Goal: Navigation & Orientation: Find specific page/section

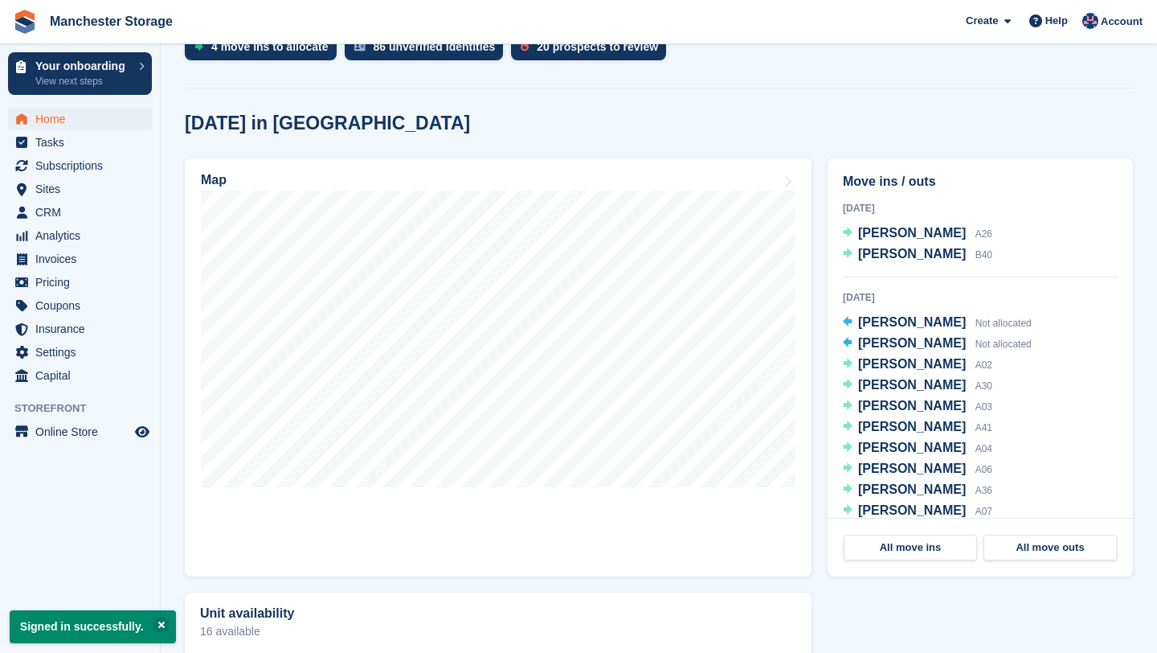
scroll to position [418, 0]
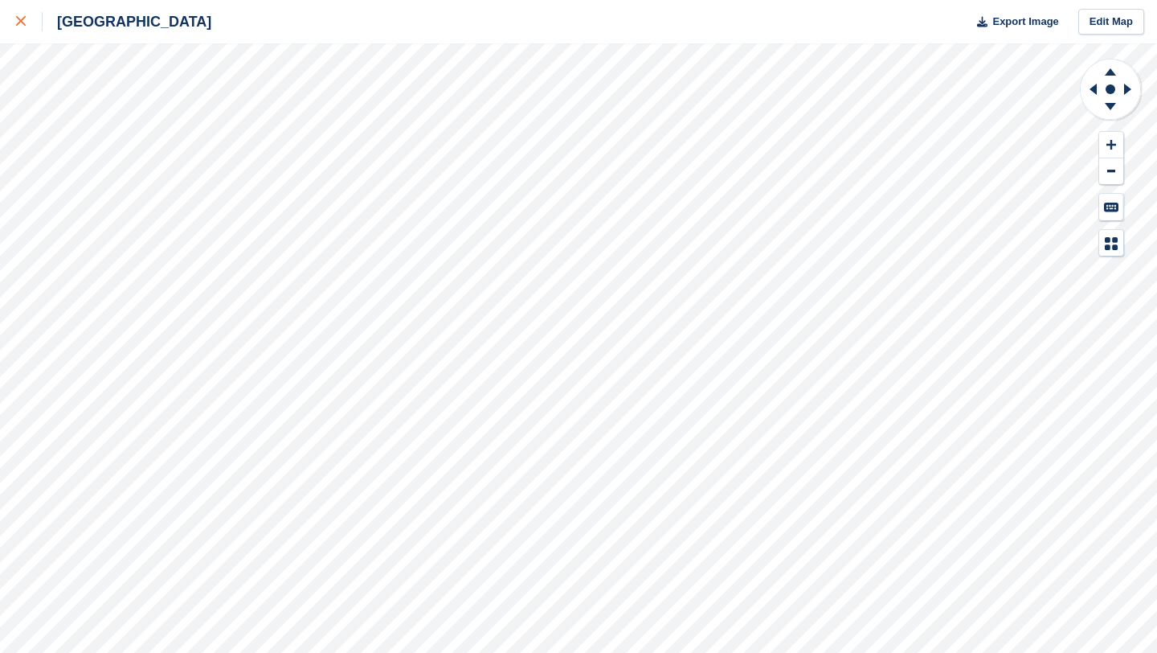
click at [16, 37] on link at bounding box center [21, 21] width 43 height 43
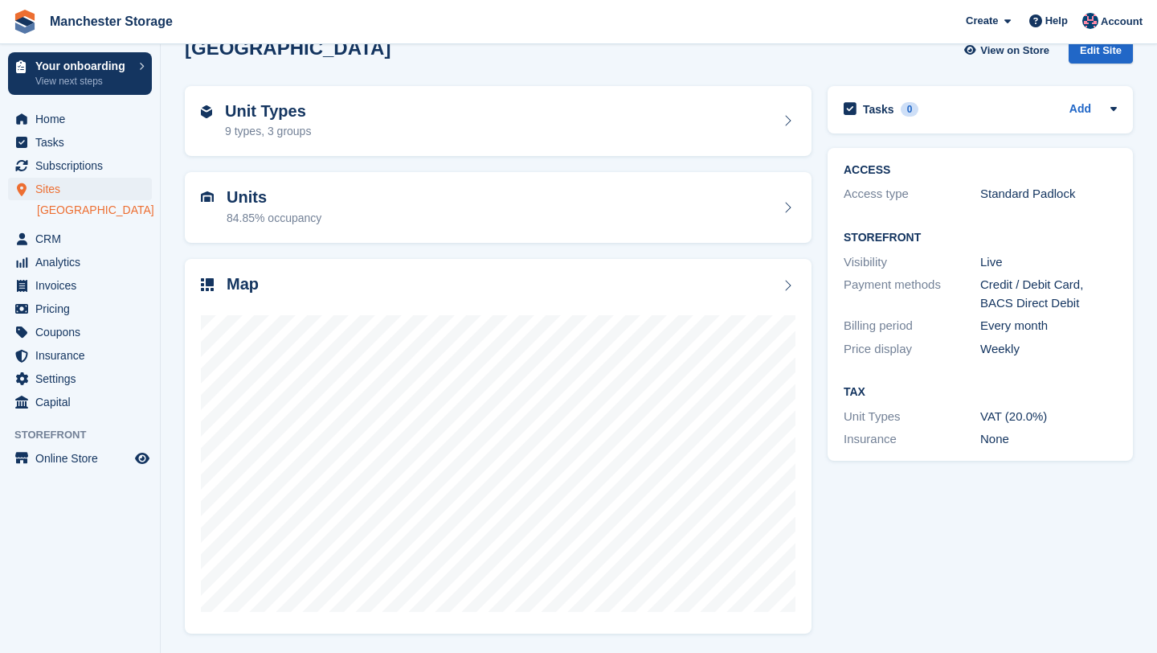
scroll to position [33, 0]
click at [292, 268] on div "Map" at bounding box center [498, 445] width 627 height 375
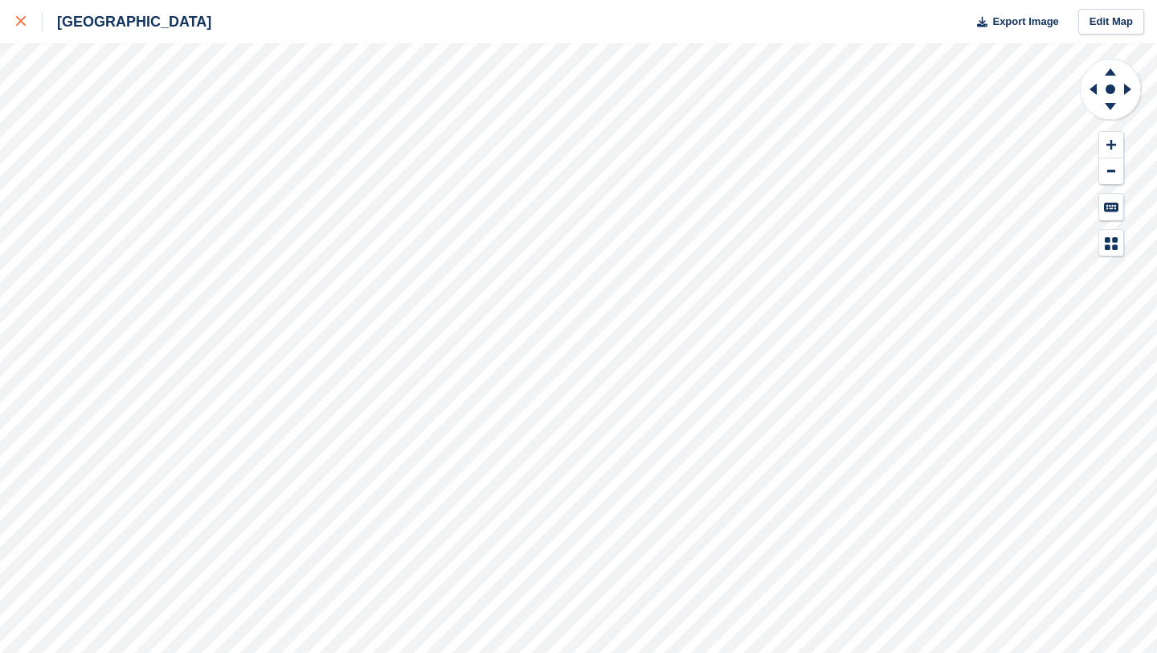
click at [25, 34] on link at bounding box center [21, 21] width 43 height 43
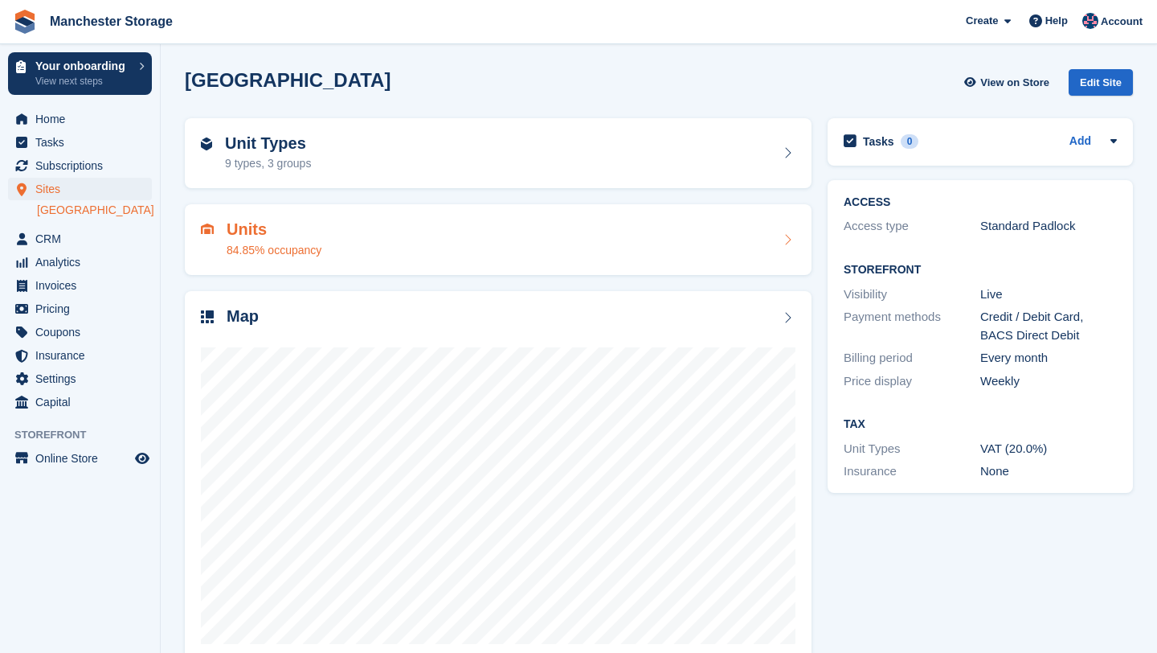
scroll to position [33, 0]
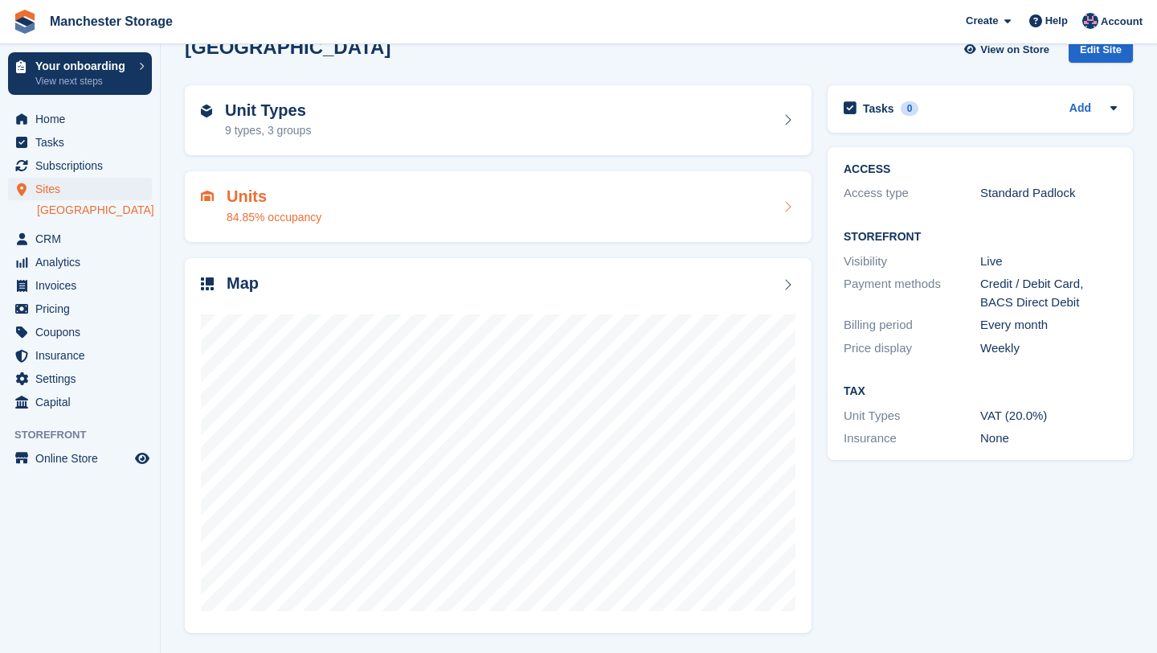
click at [253, 193] on h2 "Units" at bounding box center [274, 196] width 95 height 18
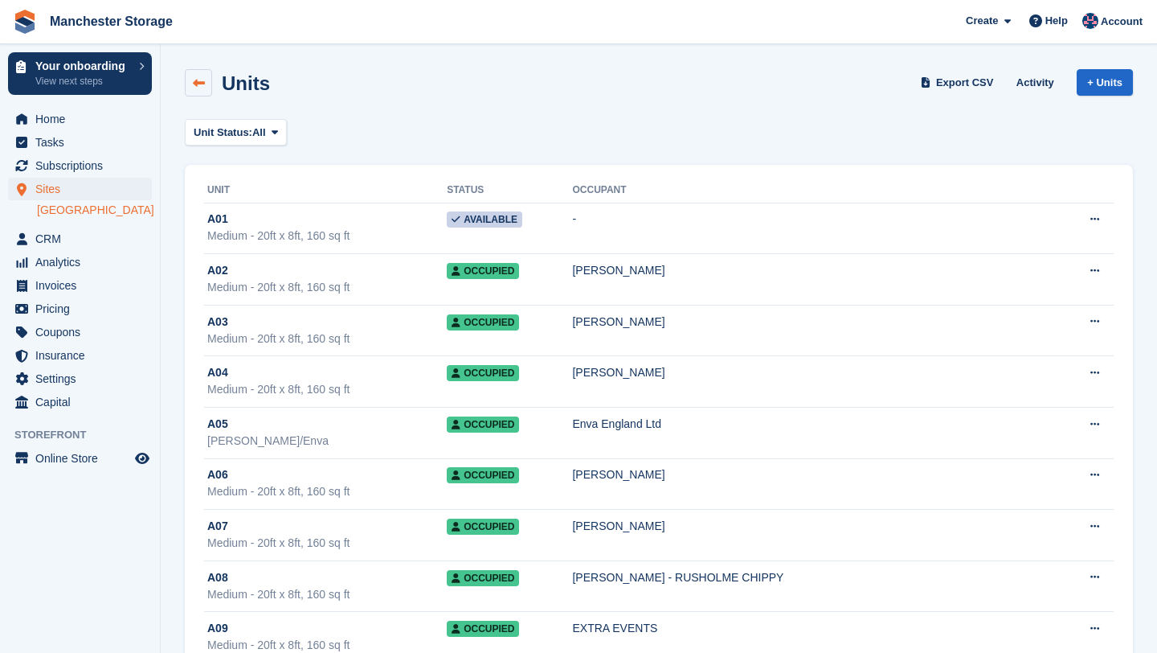
click at [197, 83] on icon at bounding box center [199, 83] width 12 height 12
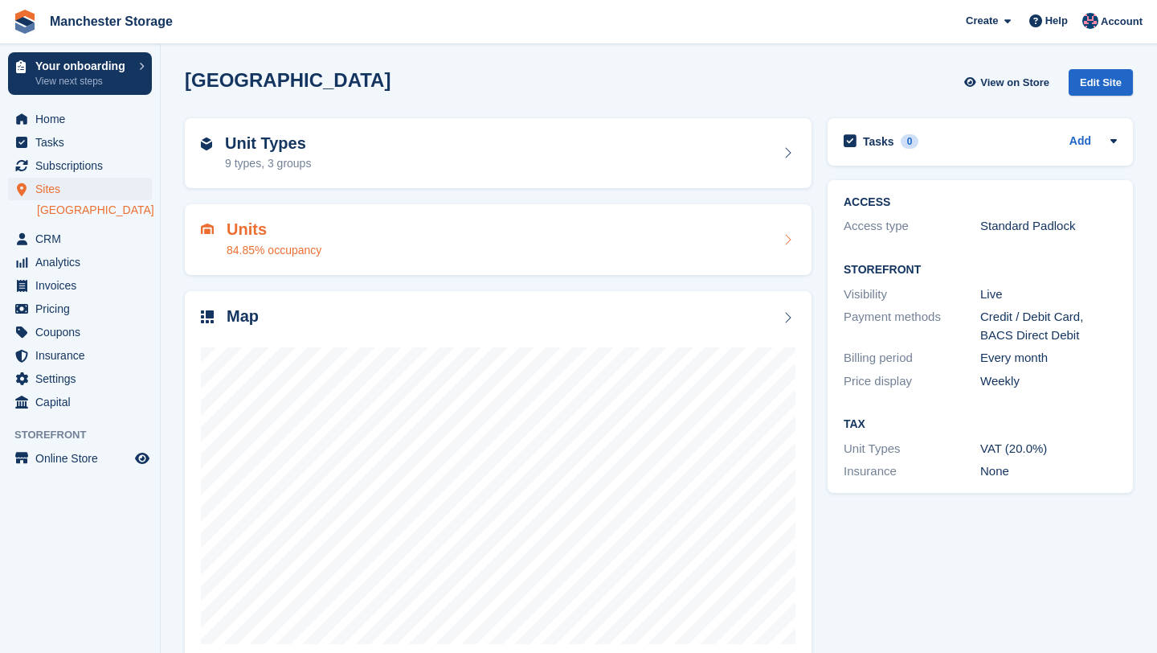
scroll to position [33, 0]
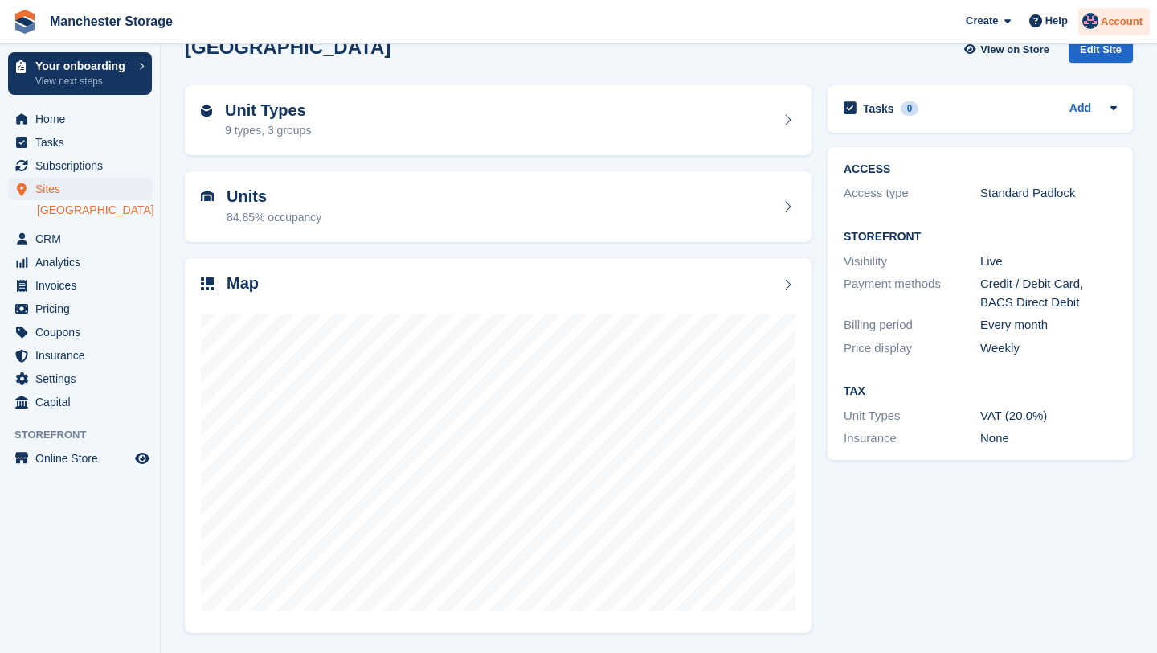
click at [1111, 16] on span "Account" at bounding box center [1122, 22] width 42 height 16
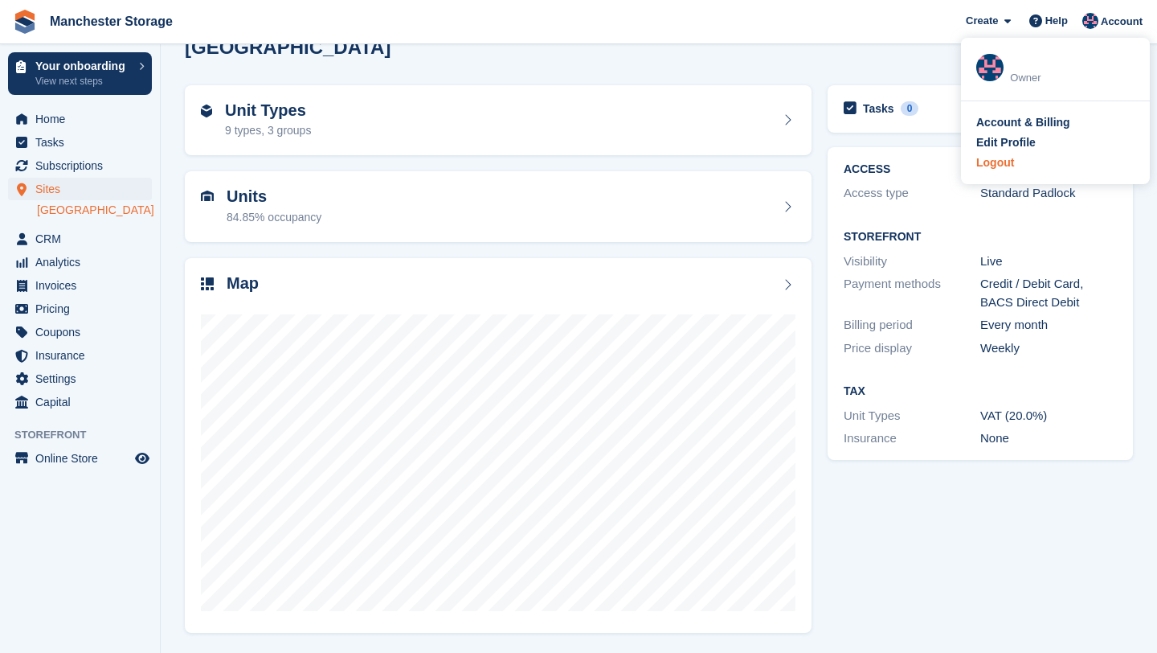
click at [1001, 159] on div "Logout" at bounding box center [995, 162] width 38 height 17
